Goal: Information Seeking & Learning: Check status

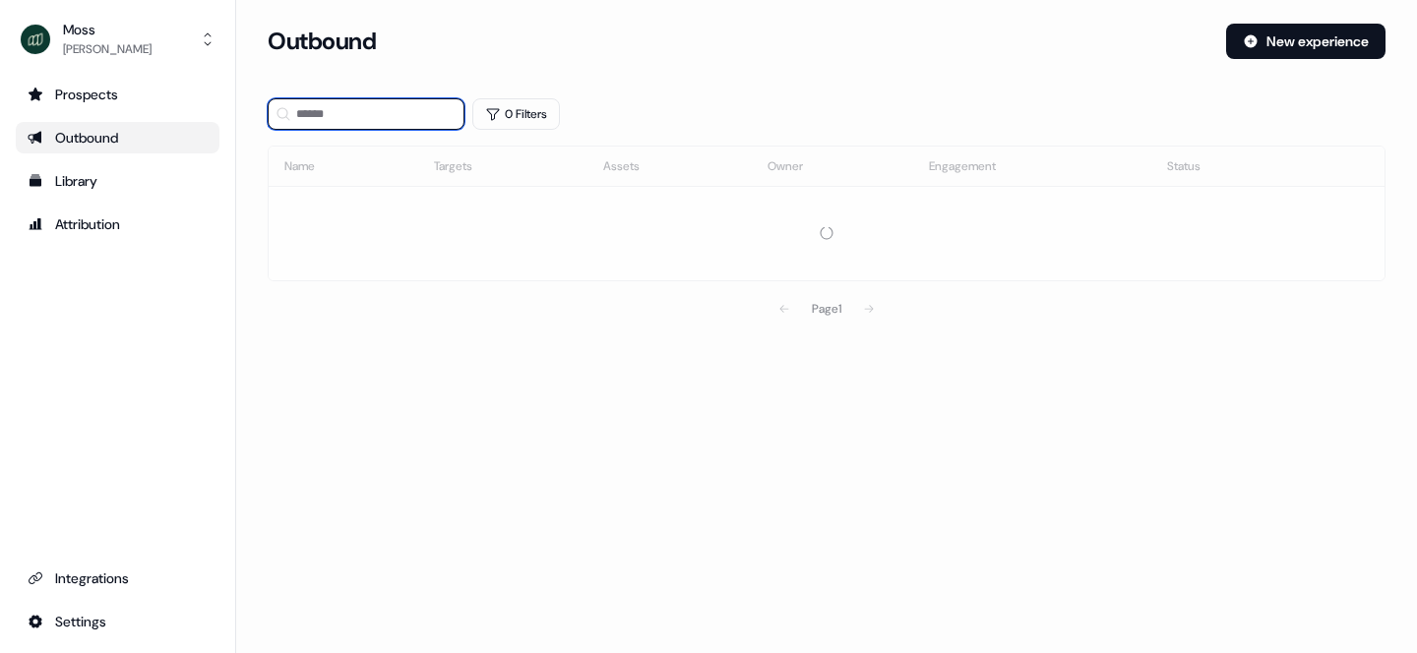
click at [402, 106] on input at bounding box center [366, 113] width 197 height 31
type input "******"
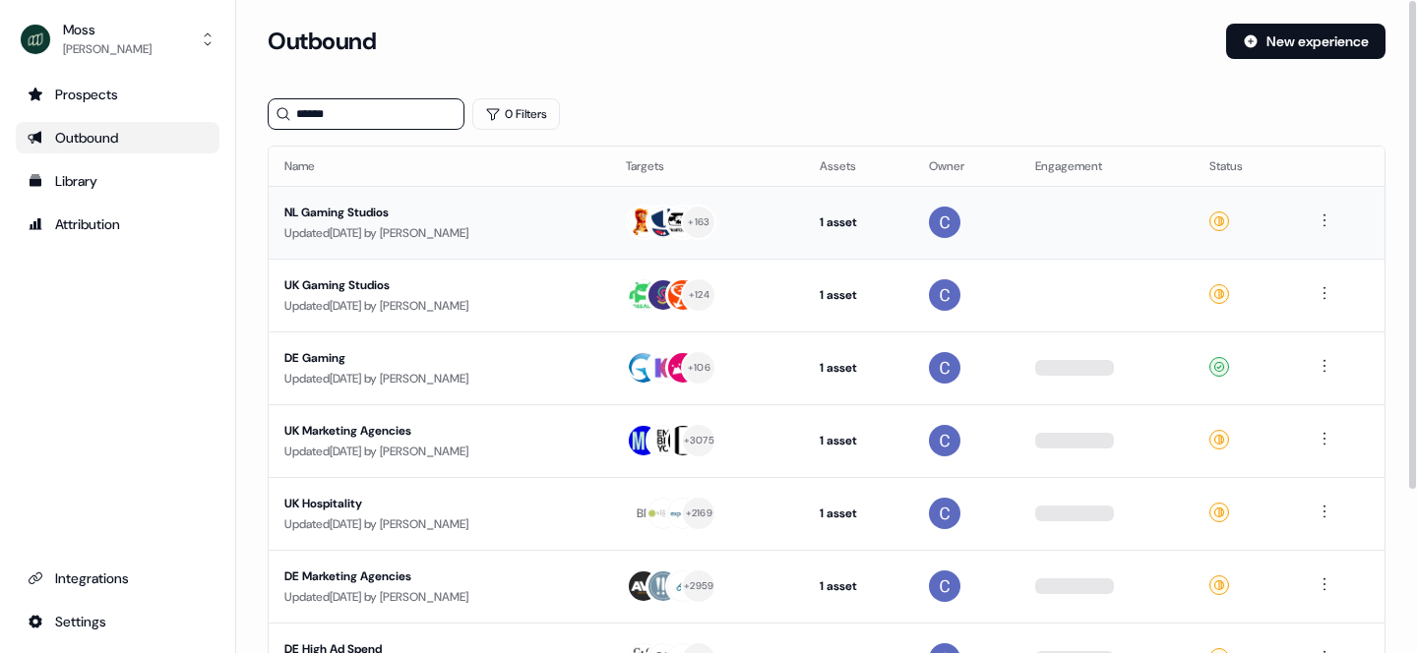
click at [419, 216] on div "NL Gaming Studios" at bounding box center [439, 213] width 310 height 20
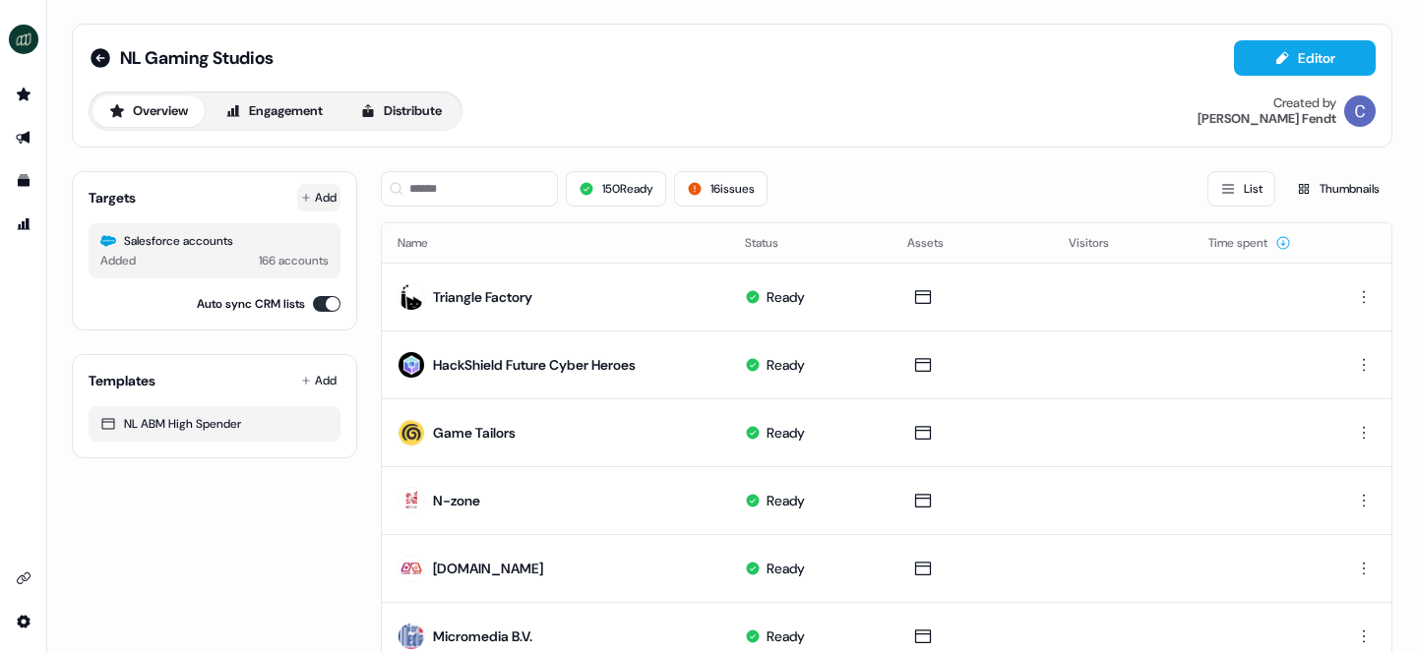
click at [317, 193] on button "Add" at bounding box center [318, 198] width 43 height 28
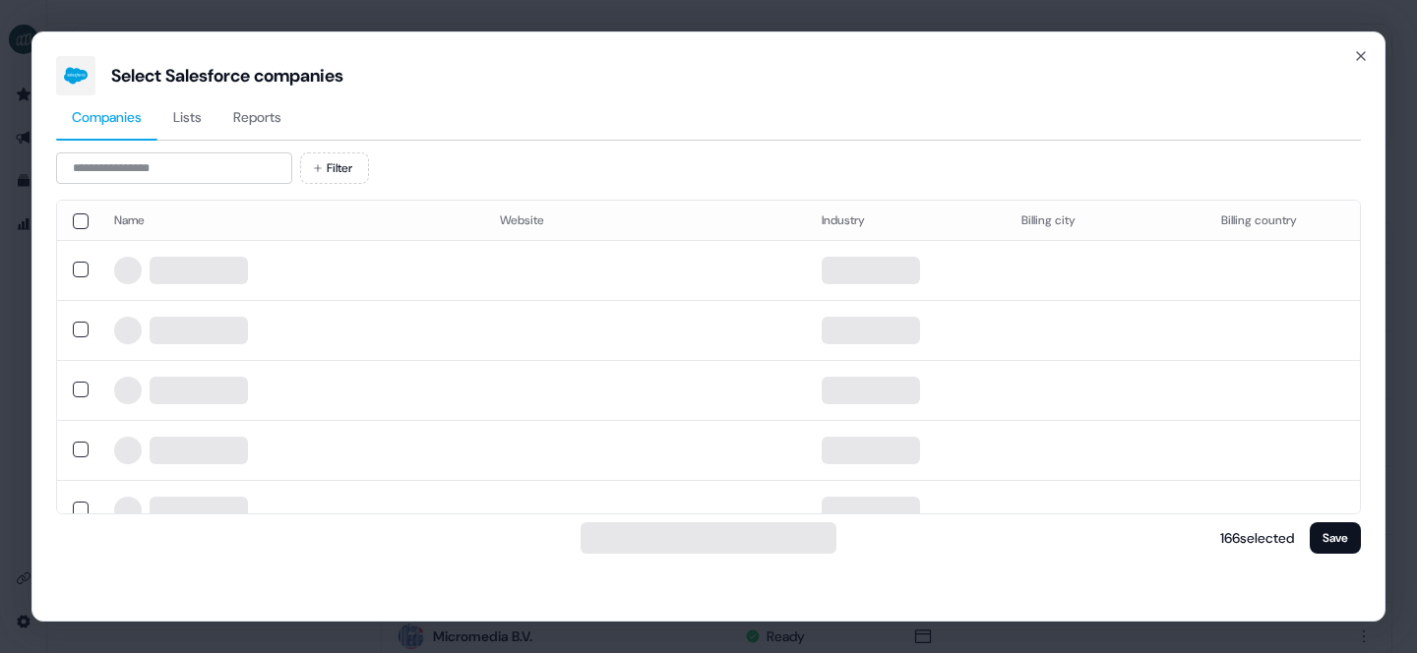
click at [270, 112] on span "Reports" at bounding box center [257, 117] width 48 height 20
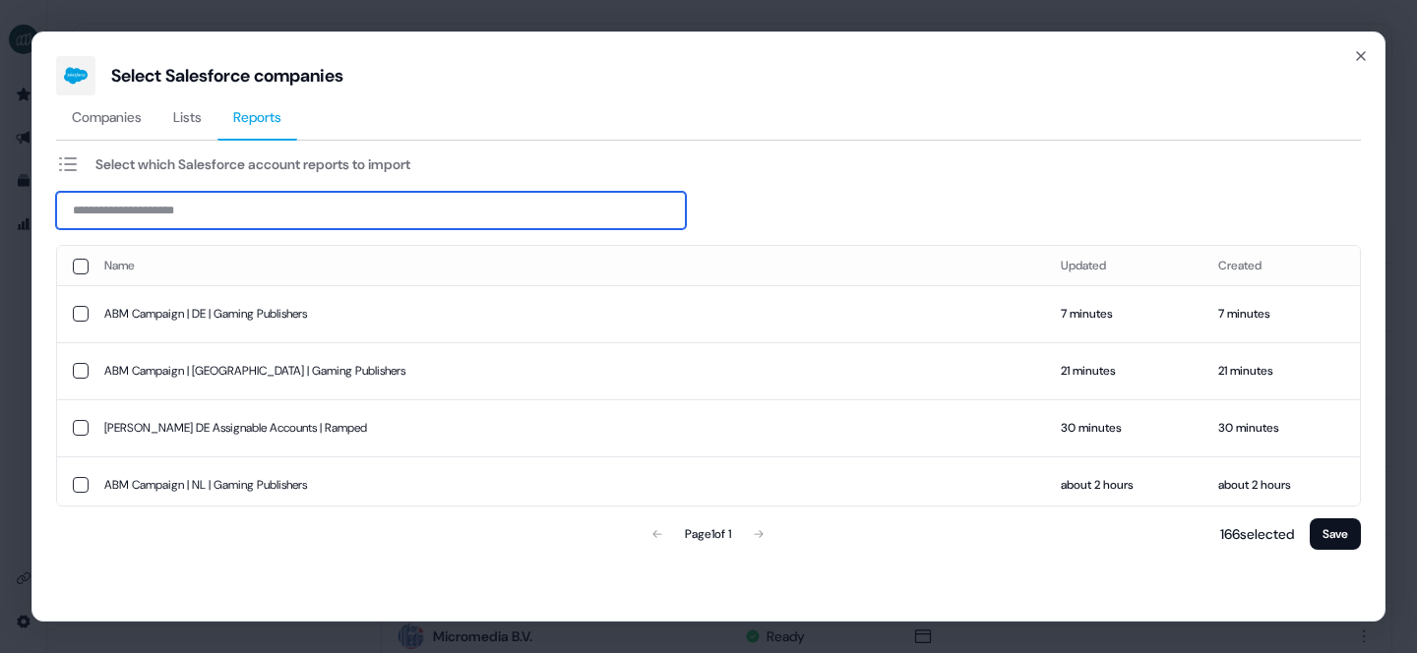
click at [219, 210] on input at bounding box center [371, 210] width 630 height 37
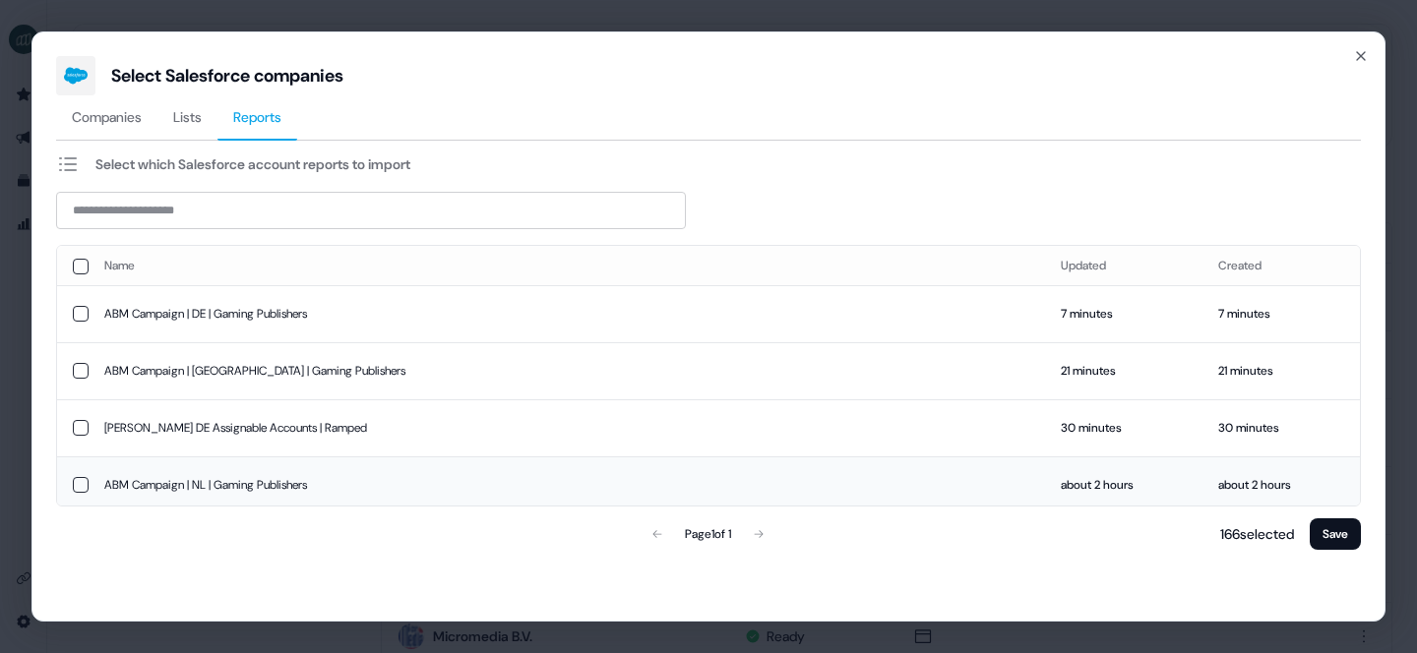
click at [225, 480] on td "ABM Campaign | NL | Gaming Publishers" at bounding box center [567, 485] width 957 height 57
click at [1349, 528] on button "Save" at bounding box center [1335, 534] width 51 height 31
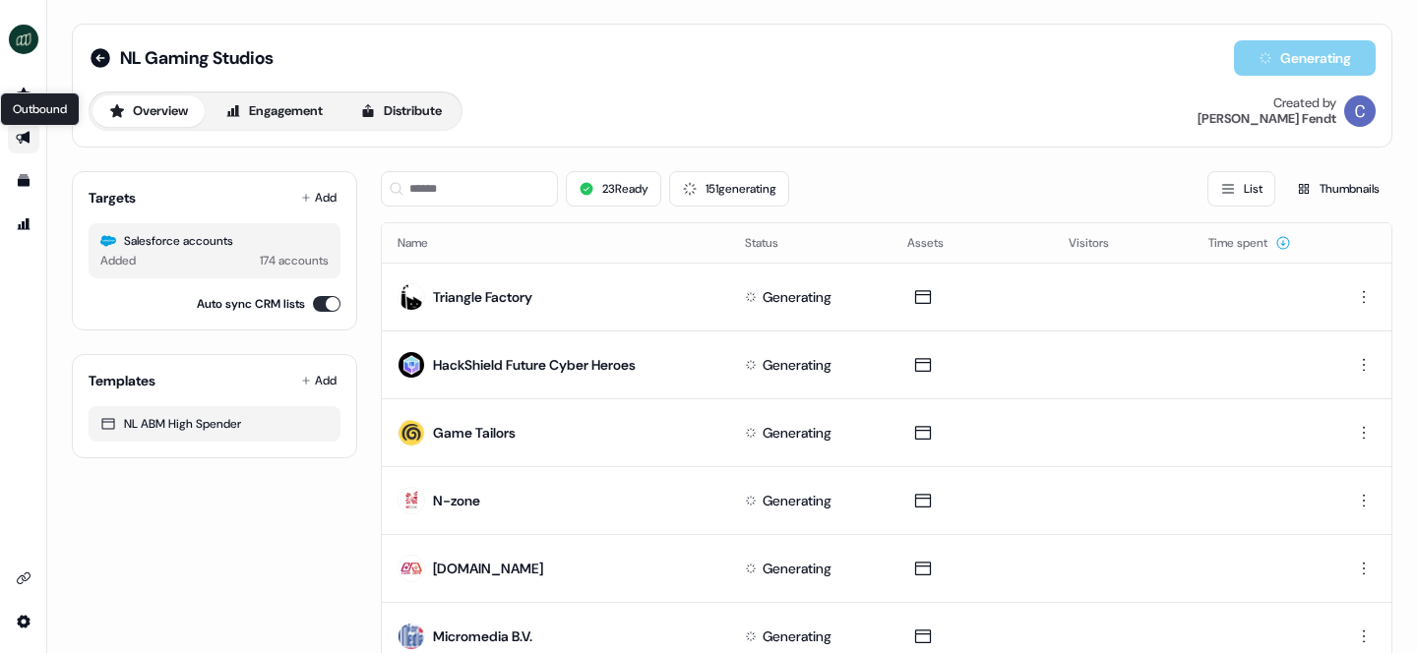
click at [18, 136] on icon "Go to outbound experience" at bounding box center [24, 138] width 16 height 16
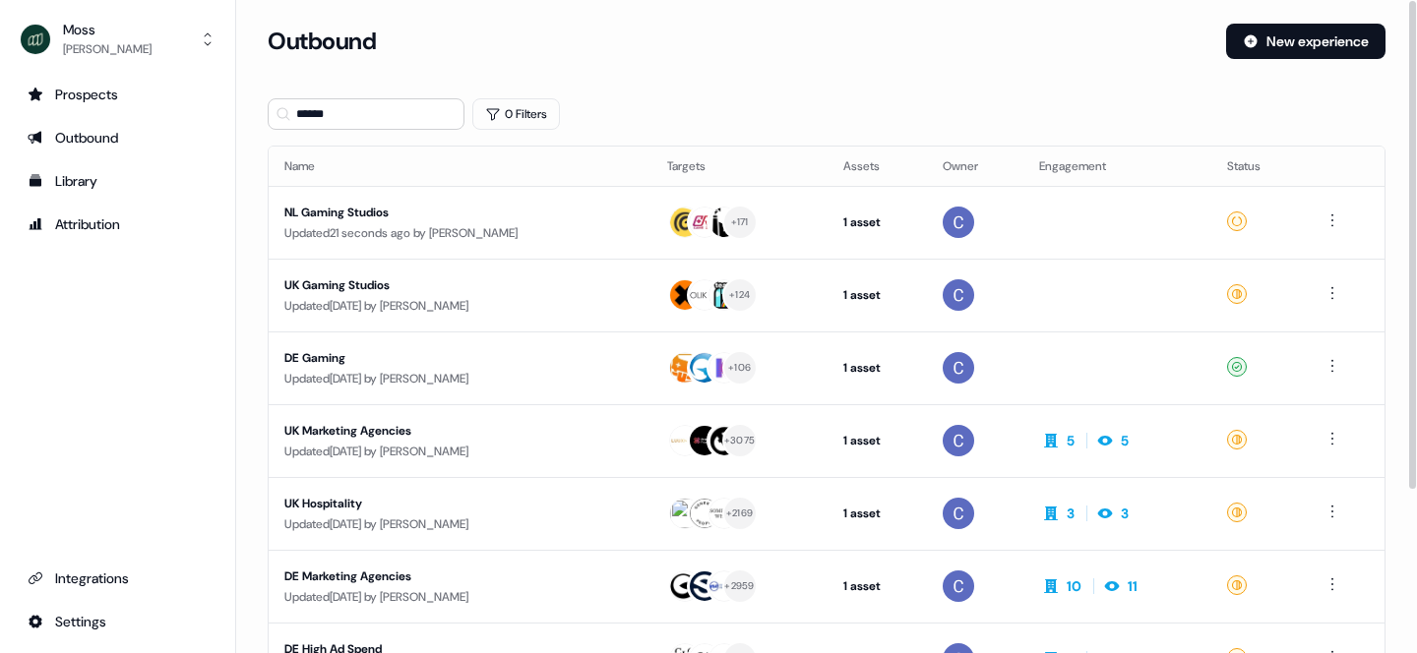
click at [369, 302] on div "Updated [DATE] by [PERSON_NAME]" at bounding box center [459, 306] width 351 height 20
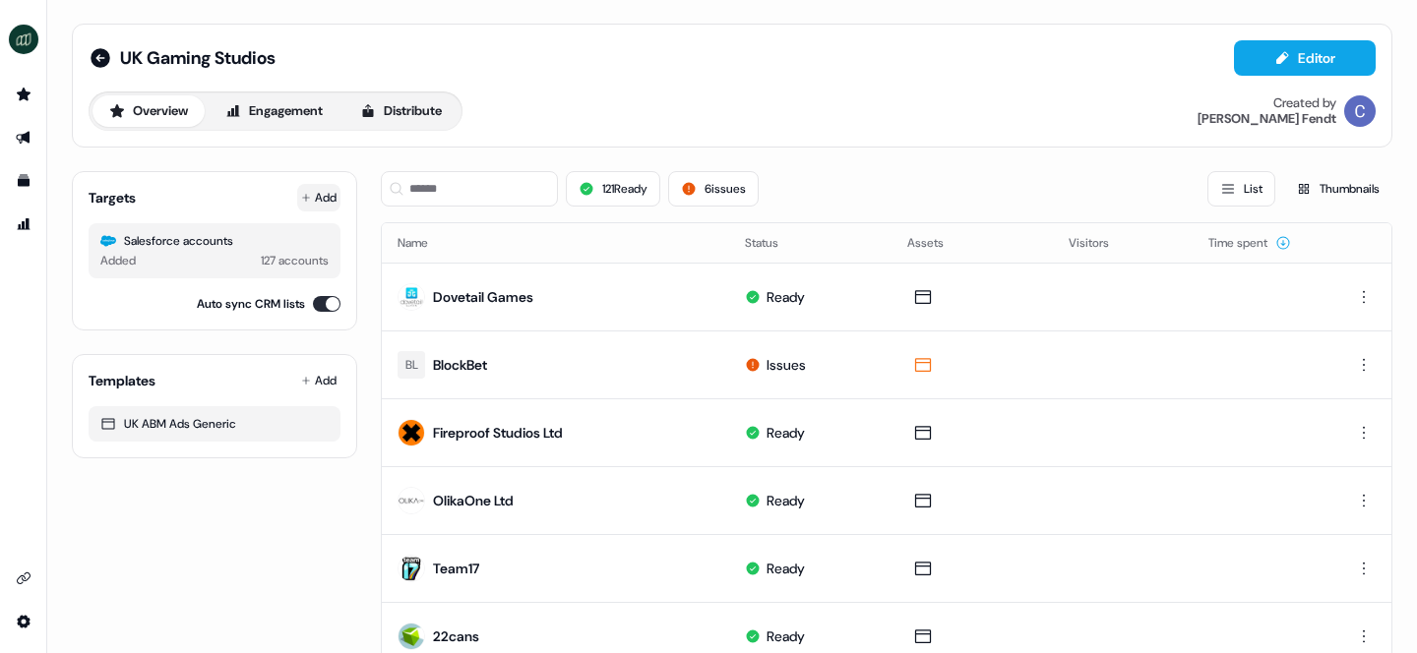
click at [315, 200] on button "Add" at bounding box center [318, 198] width 43 height 28
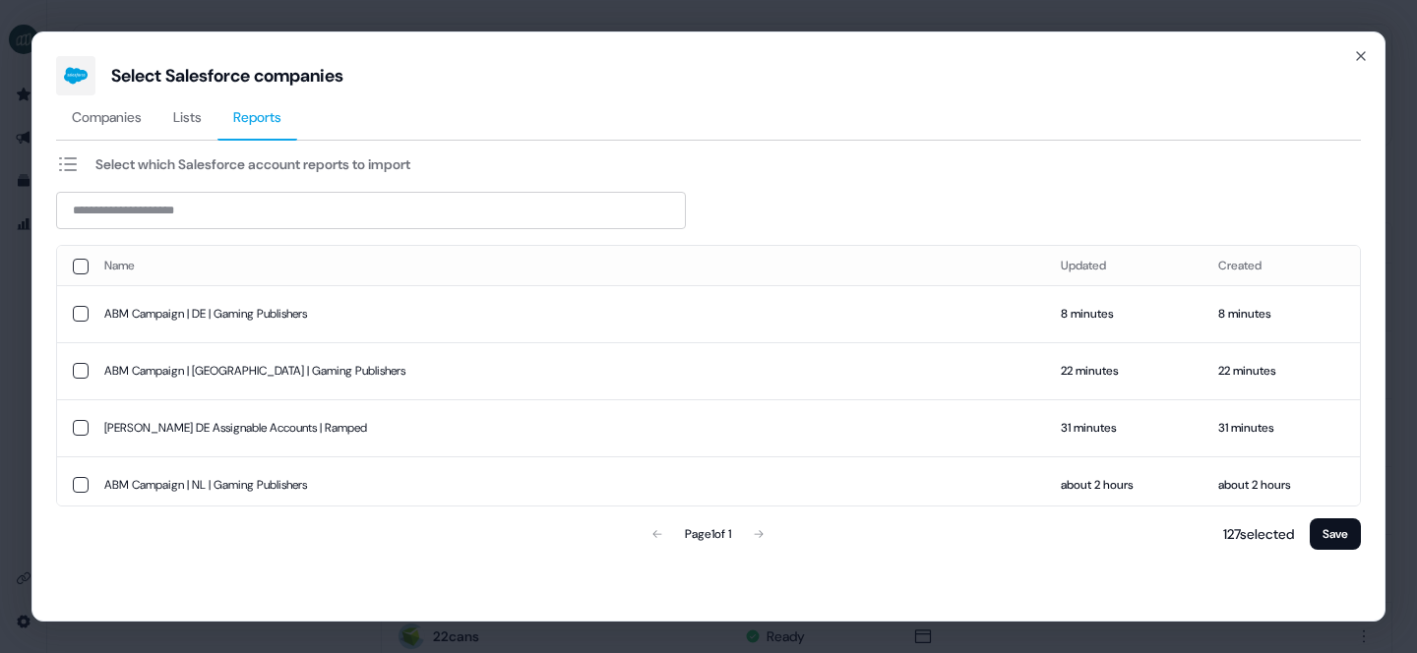
click at [243, 112] on span "Reports" at bounding box center [257, 117] width 48 height 20
click at [223, 370] on td "ABM Campaign | [GEOGRAPHIC_DATA] | Gaming Publishers" at bounding box center [567, 370] width 957 height 57
click at [1334, 547] on button "Save" at bounding box center [1335, 534] width 51 height 31
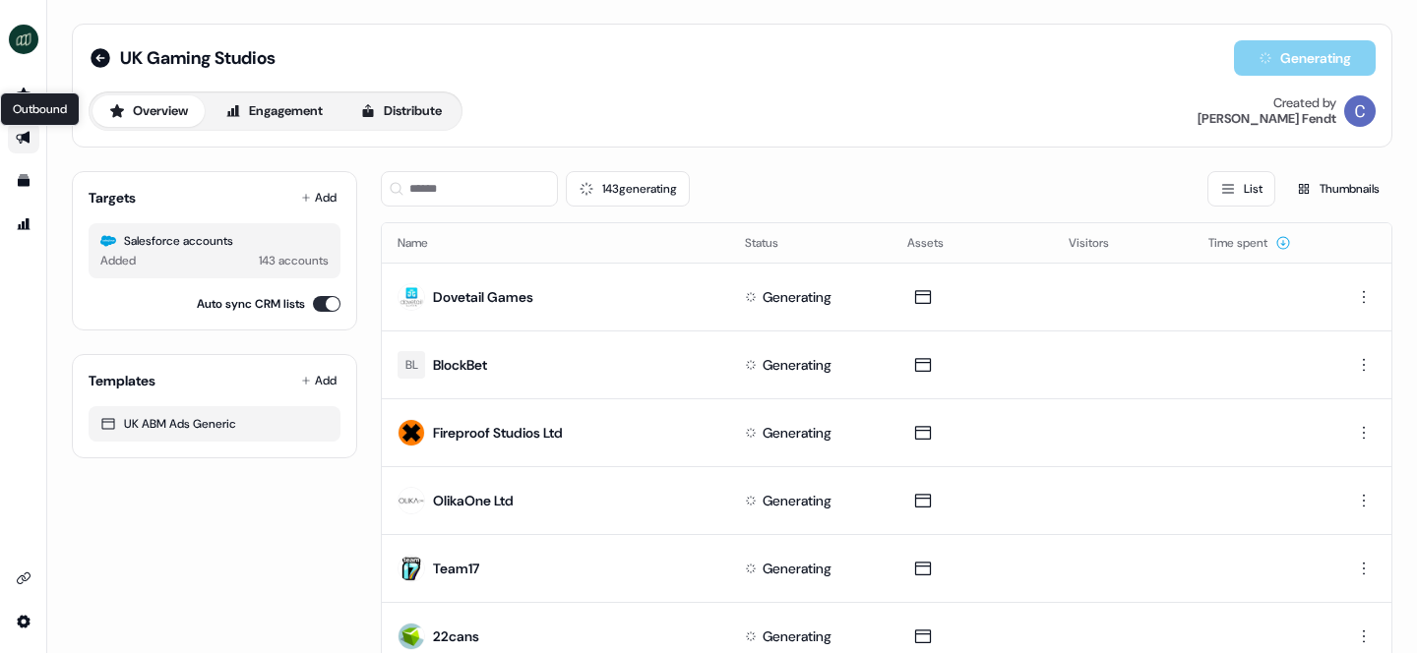
click at [20, 136] on icon "Go to outbound experience" at bounding box center [24, 138] width 16 height 16
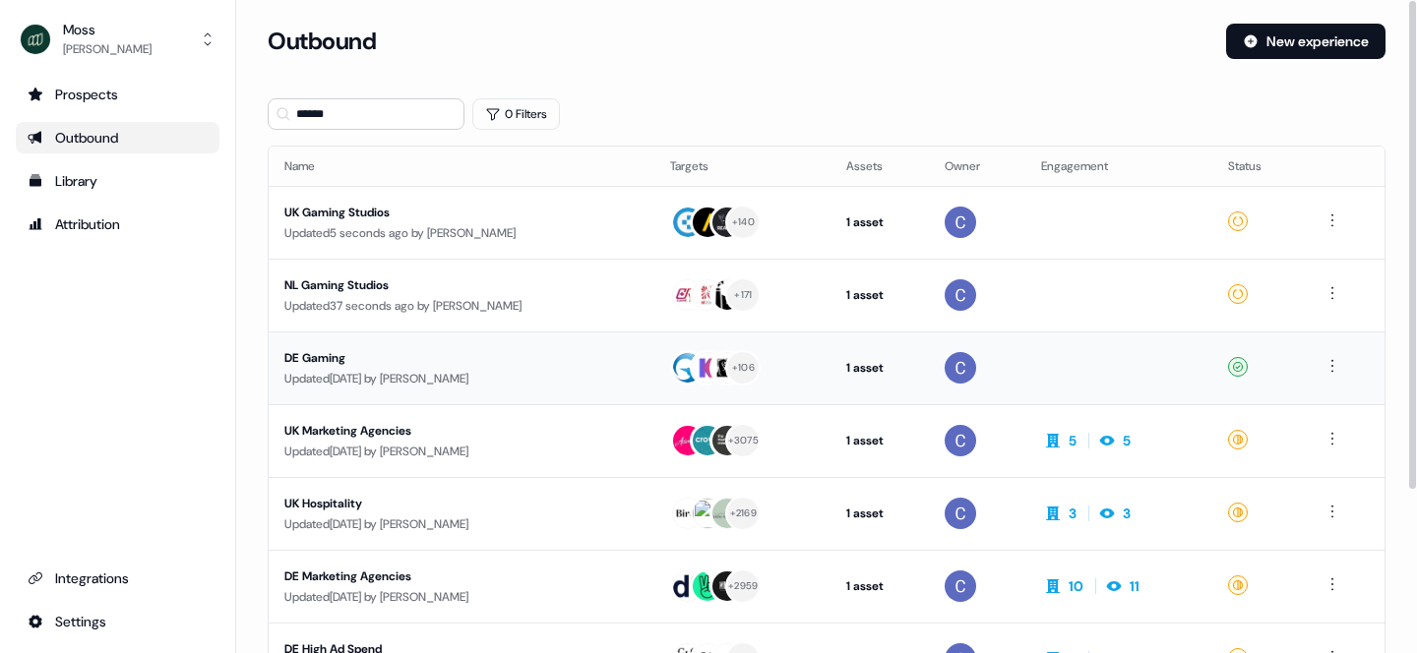
click at [346, 376] on div "Updated [DATE] by [PERSON_NAME]" at bounding box center [461, 379] width 354 height 20
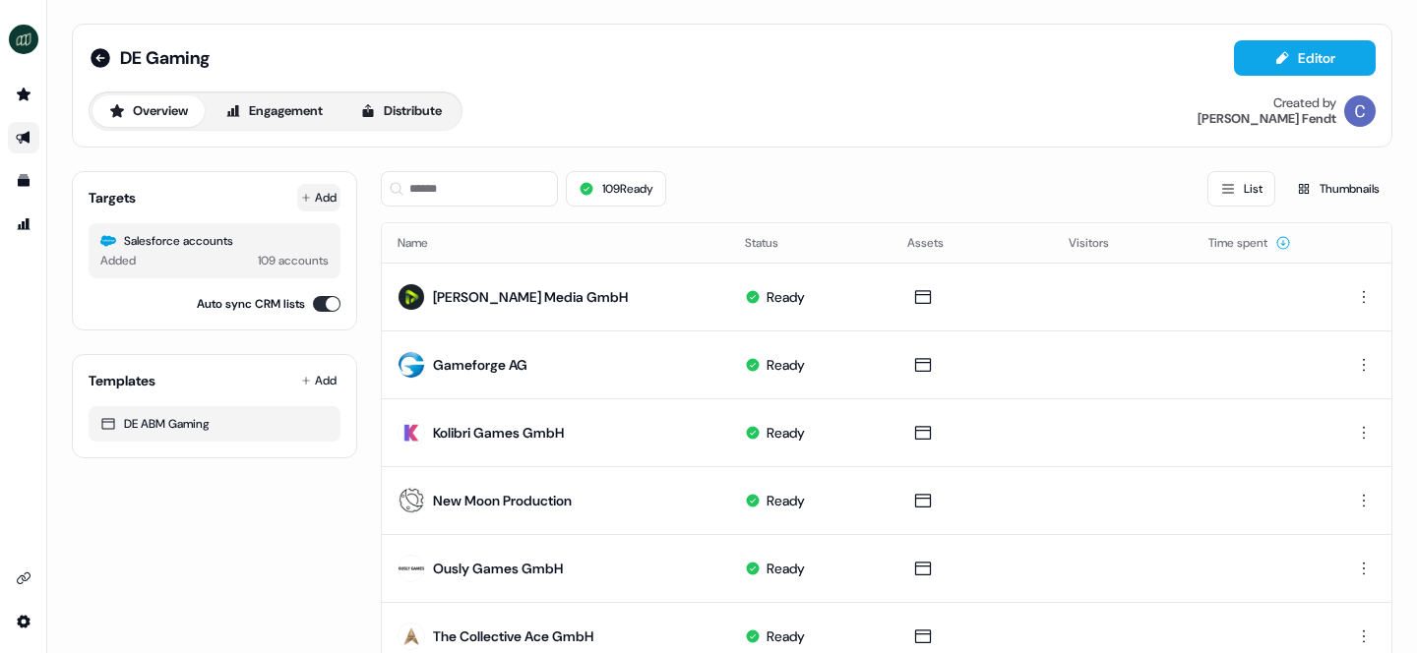
click at [326, 195] on button "Add" at bounding box center [318, 198] width 43 height 28
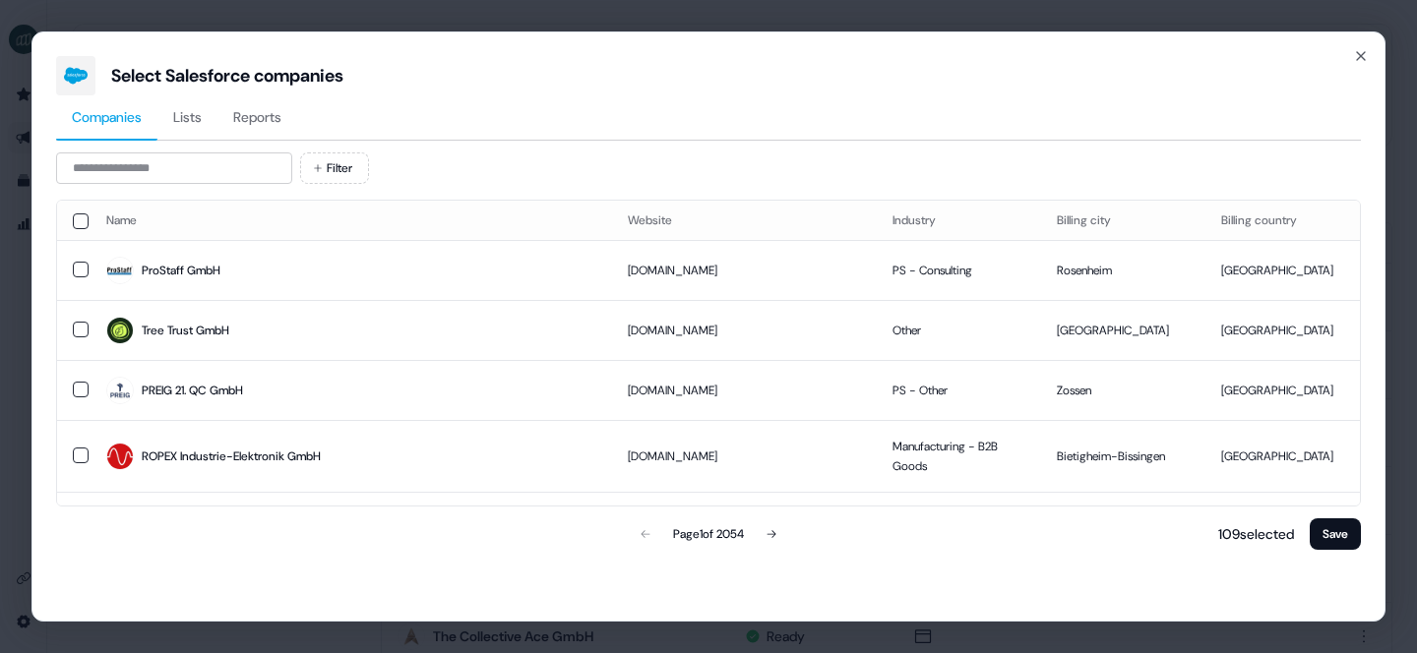
click at [274, 128] on button "Reports" at bounding box center [257, 117] width 80 height 45
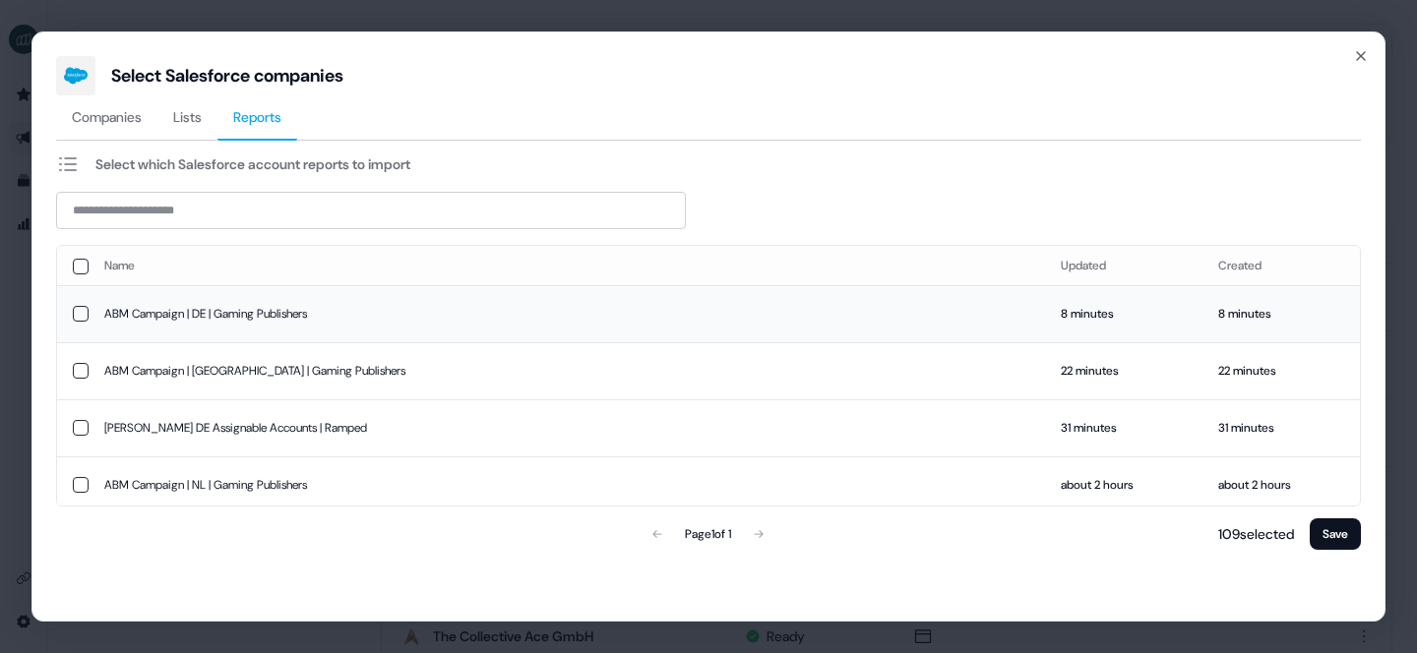
click at [229, 309] on td "ABM Campaign | DE | Gaming Publishers" at bounding box center [567, 313] width 957 height 57
click at [1343, 536] on button "Save" at bounding box center [1335, 534] width 51 height 31
